Goal: Task Accomplishment & Management: Manage account settings

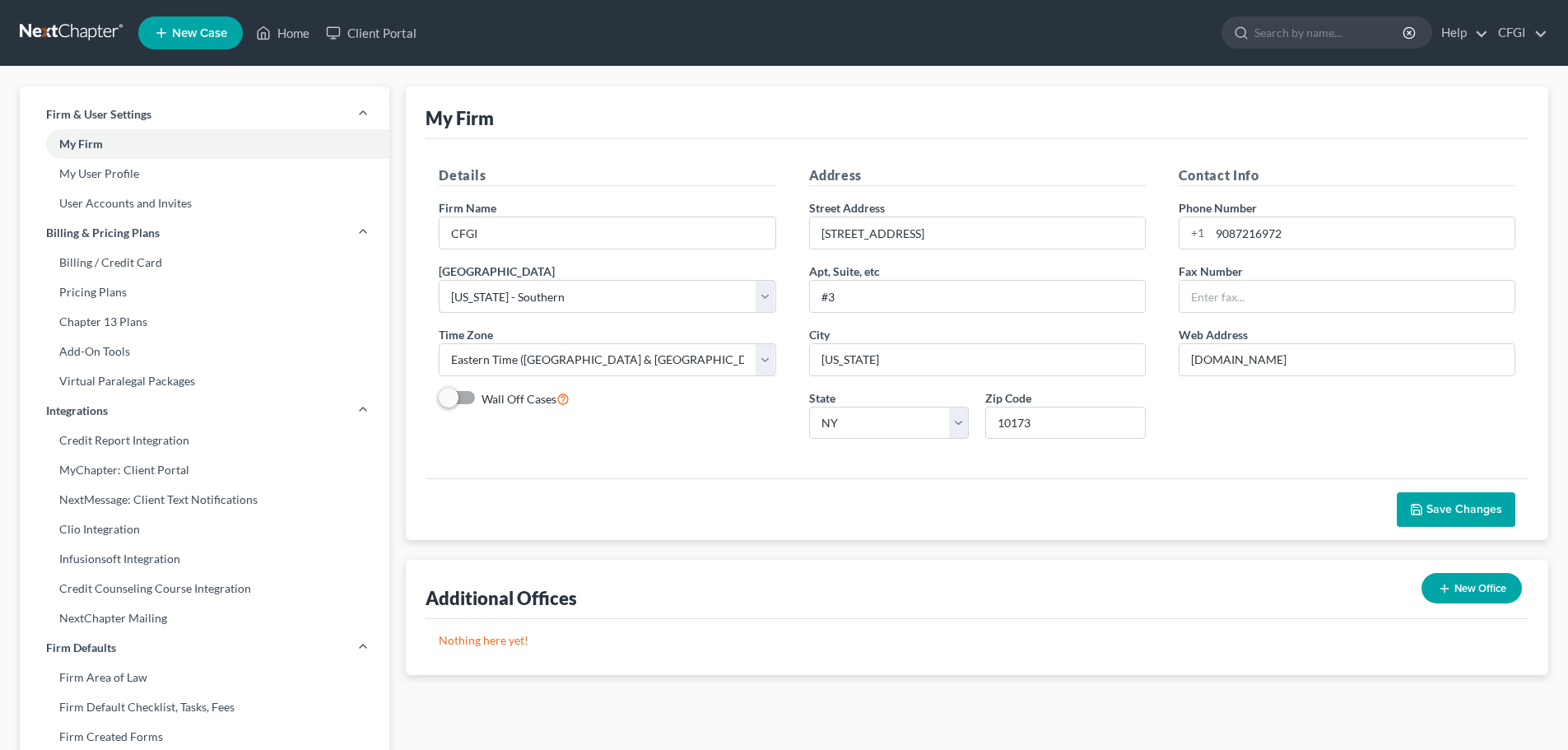
select select "55"
select select "24"
select select "35"
click at [132, 263] on link "Billing / Credit Card" at bounding box center [204, 263] width 370 height 30
select select "35"
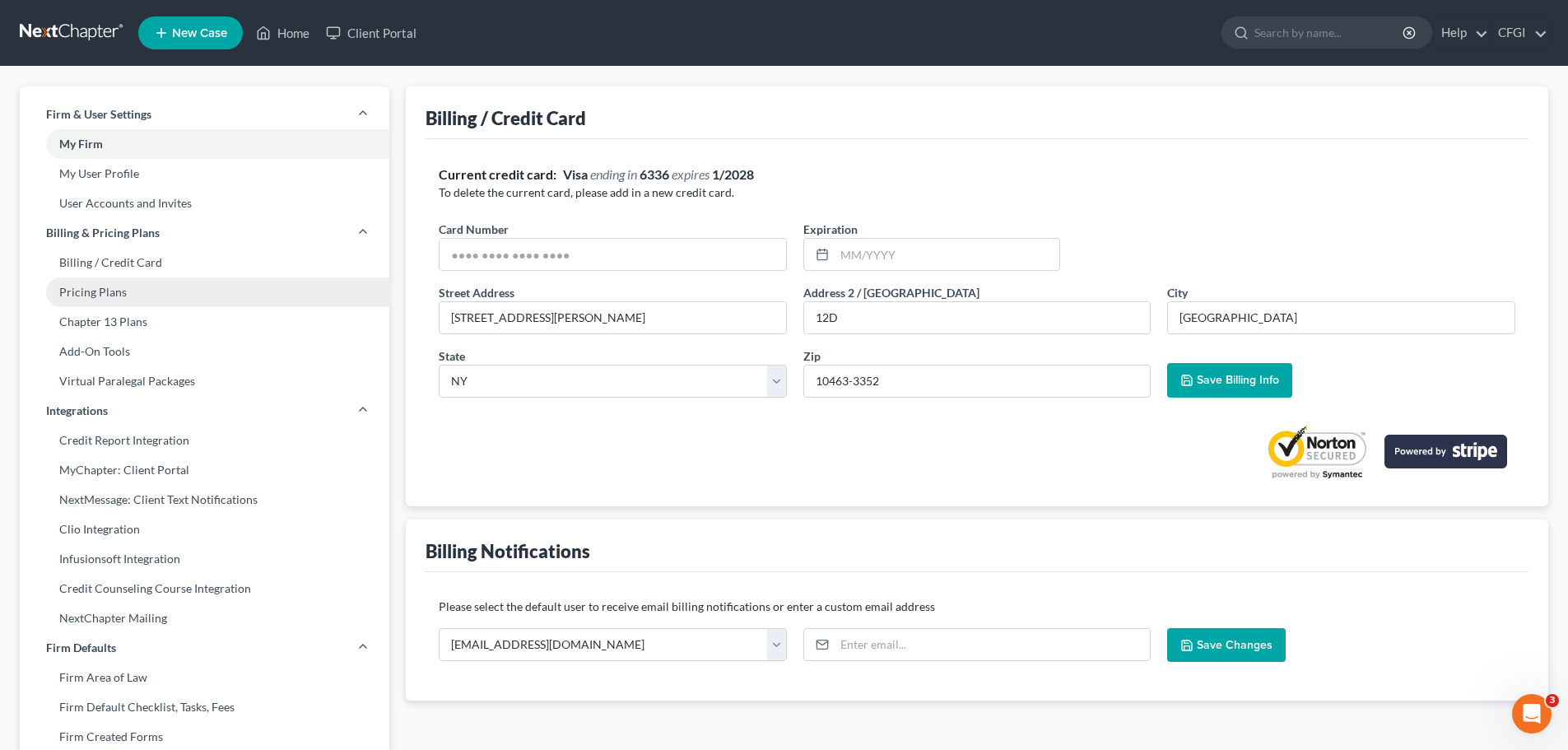
click at [120, 294] on link "Pricing Plans" at bounding box center [204, 292] width 370 height 30
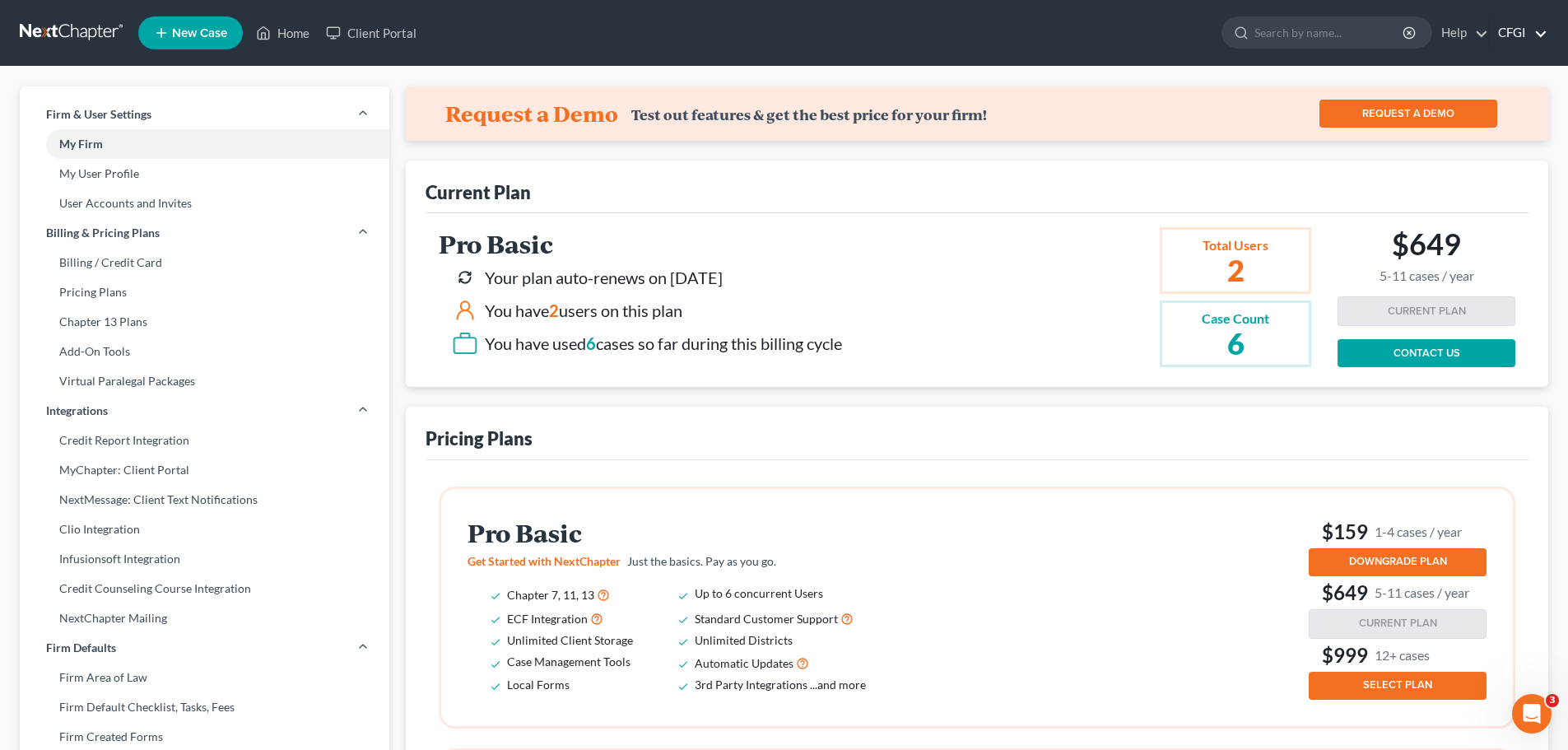
click at [1527, 39] on link "CFGI" at bounding box center [1519, 33] width 57 height 30
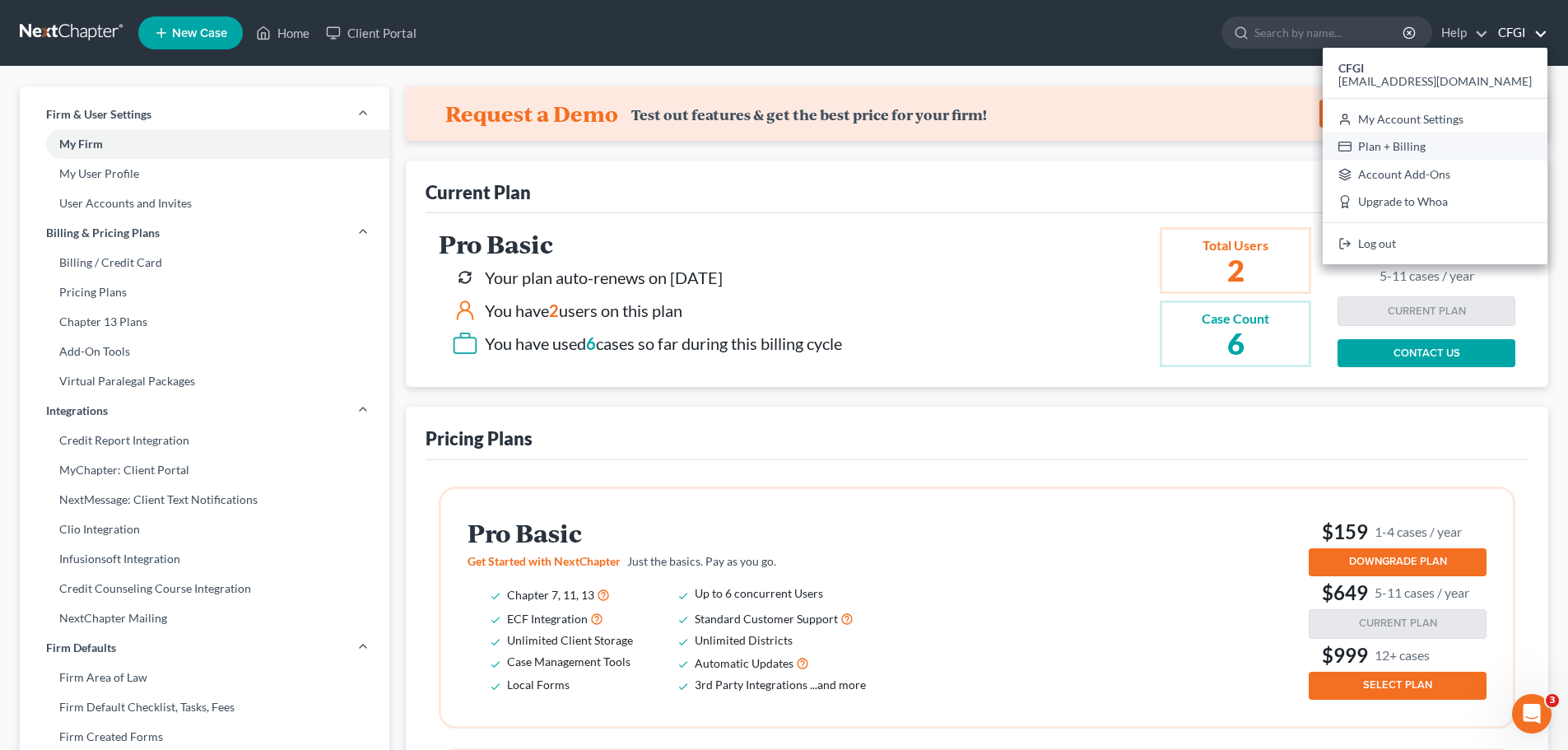
click at [1492, 144] on link "Plan + Billing" at bounding box center [1435, 146] width 225 height 28
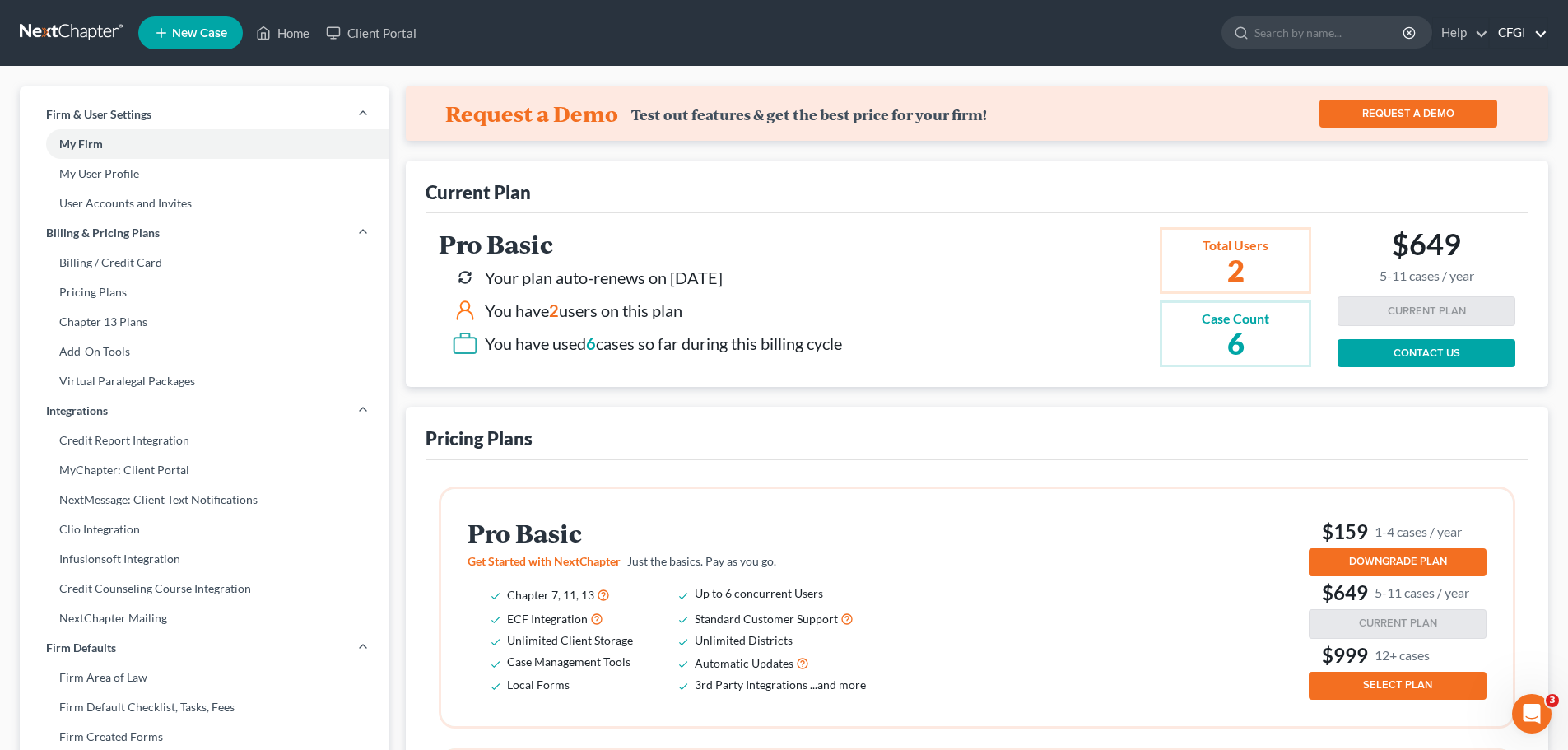
click at [1513, 24] on link "CFGI" at bounding box center [1519, 33] width 57 height 30
